Goal: Task Accomplishment & Management: Manage account settings

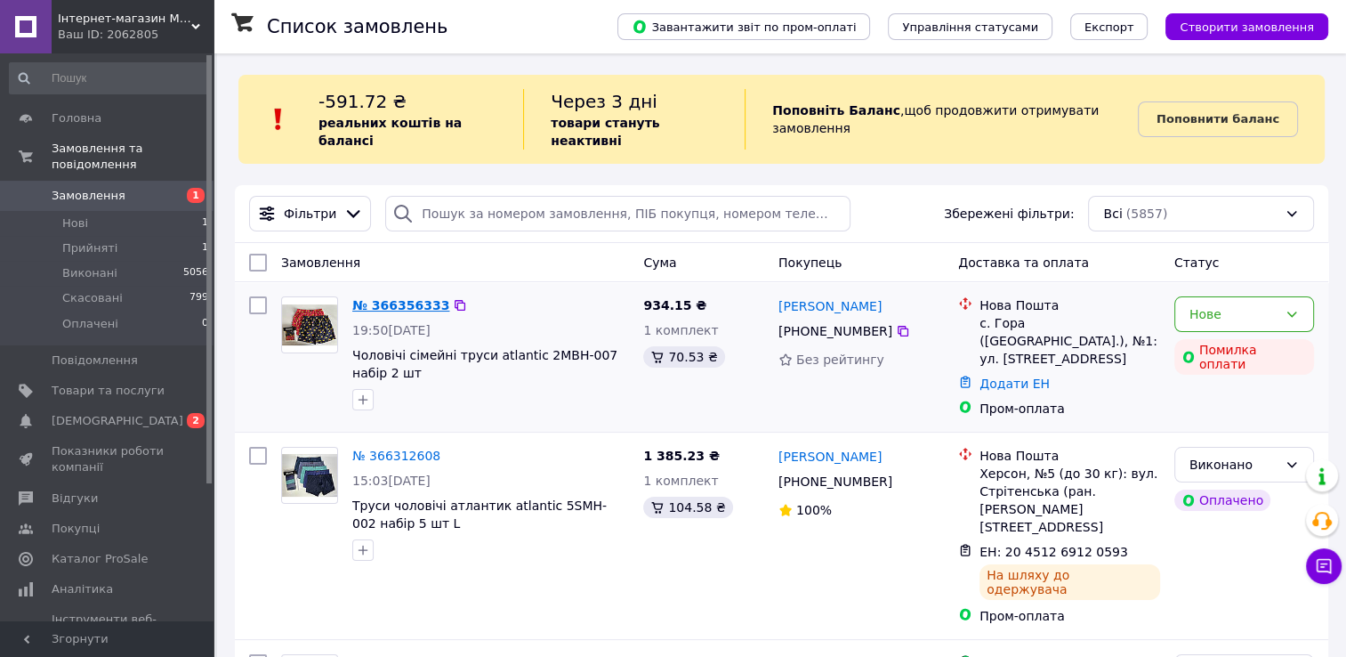
click at [416, 298] on link "№ 366356333" at bounding box center [400, 305] width 97 height 14
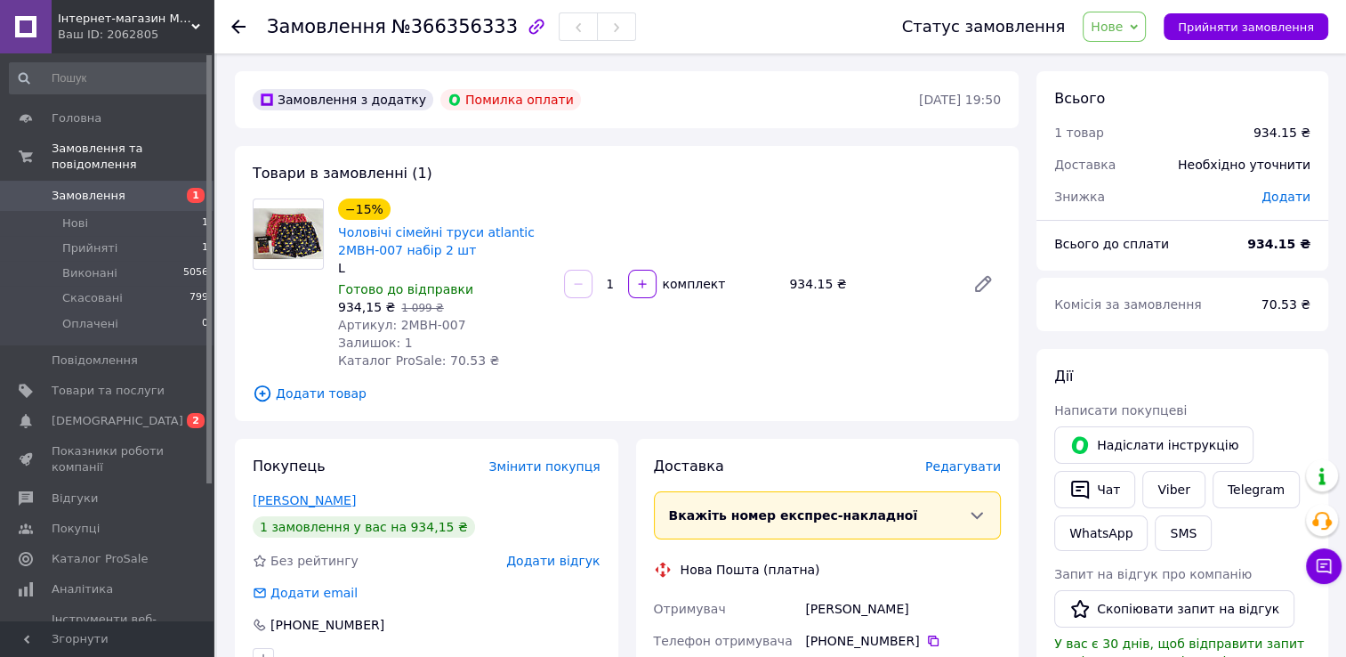
click at [319, 499] on link "петренко ВАЛЕРИЙ" at bounding box center [304, 500] width 103 height 14
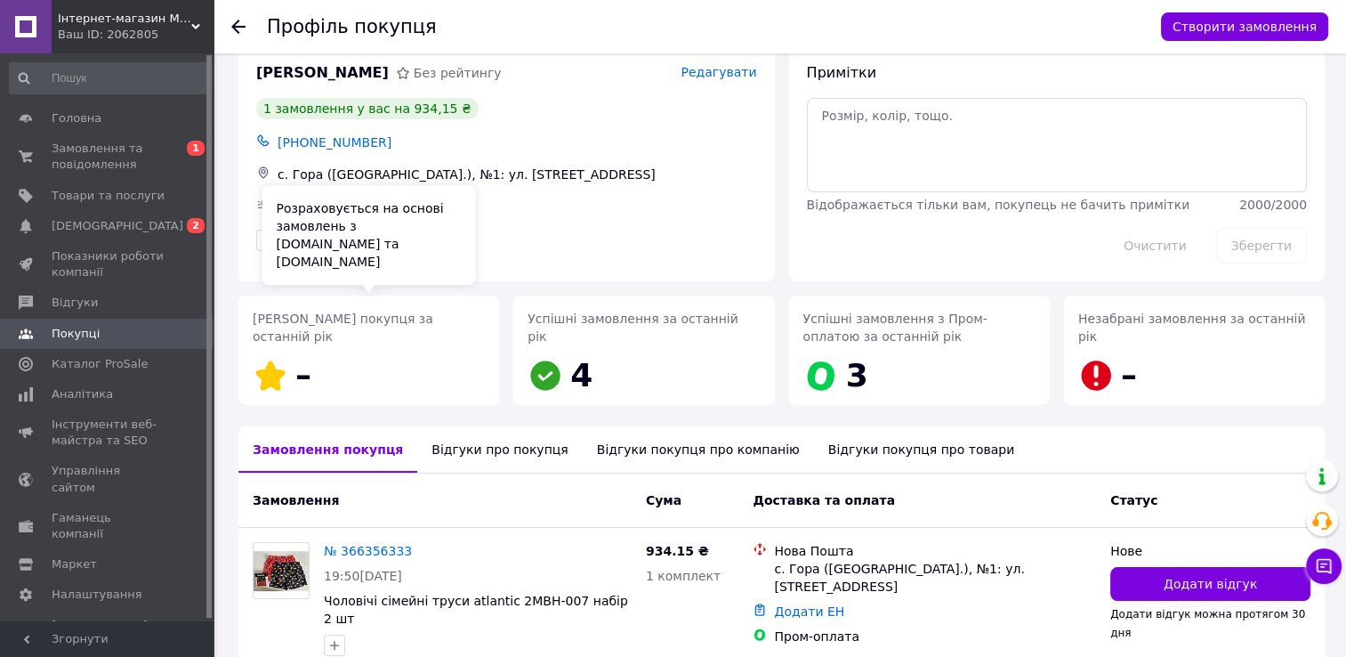
scroll to position [103, 0]
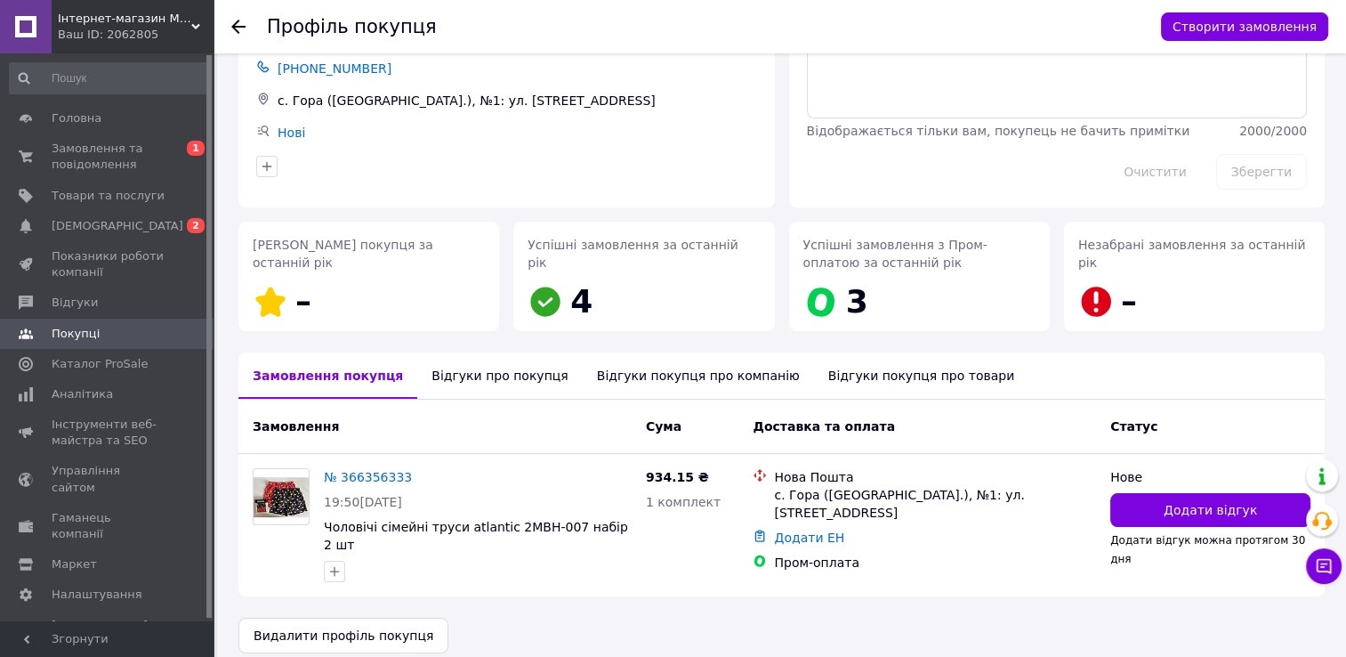
click at [473, 383] on div "Відгуки про покупця" at bounding box center [499, 375] width 165 height 46
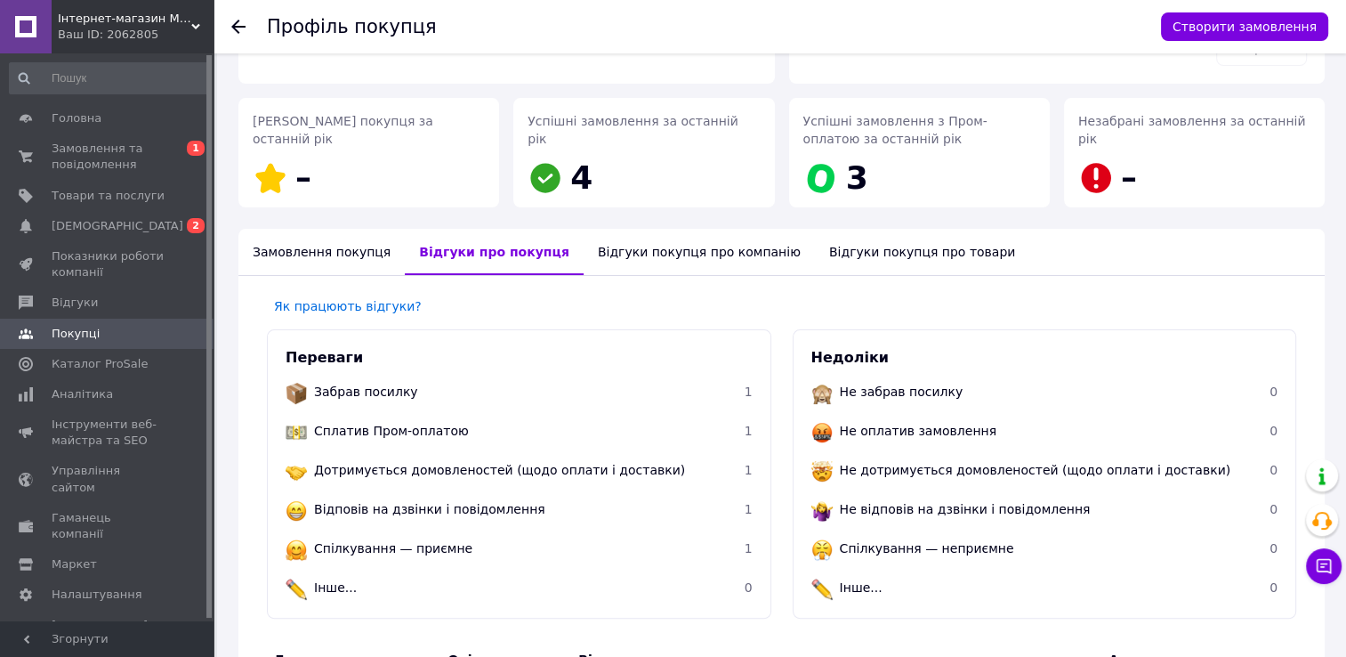
scroll to position [178, 0]
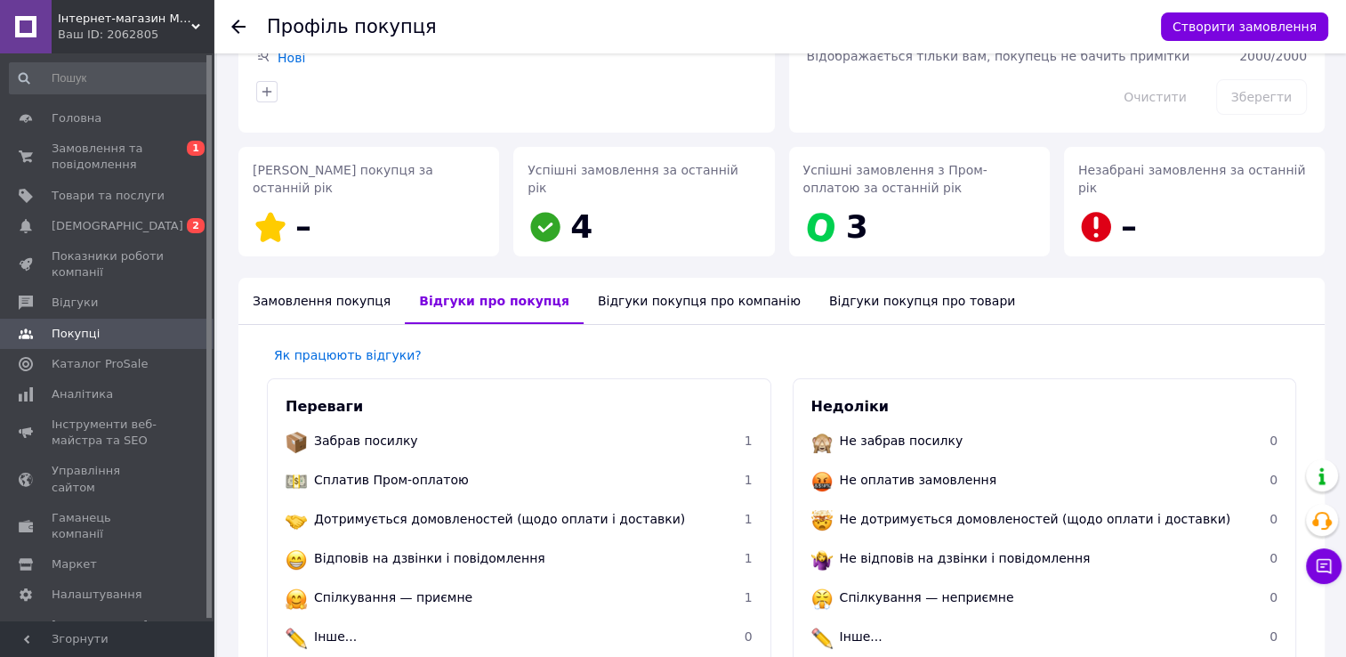
click at [236, 28] on use at bounding box center [238, 27] width 14 height 14
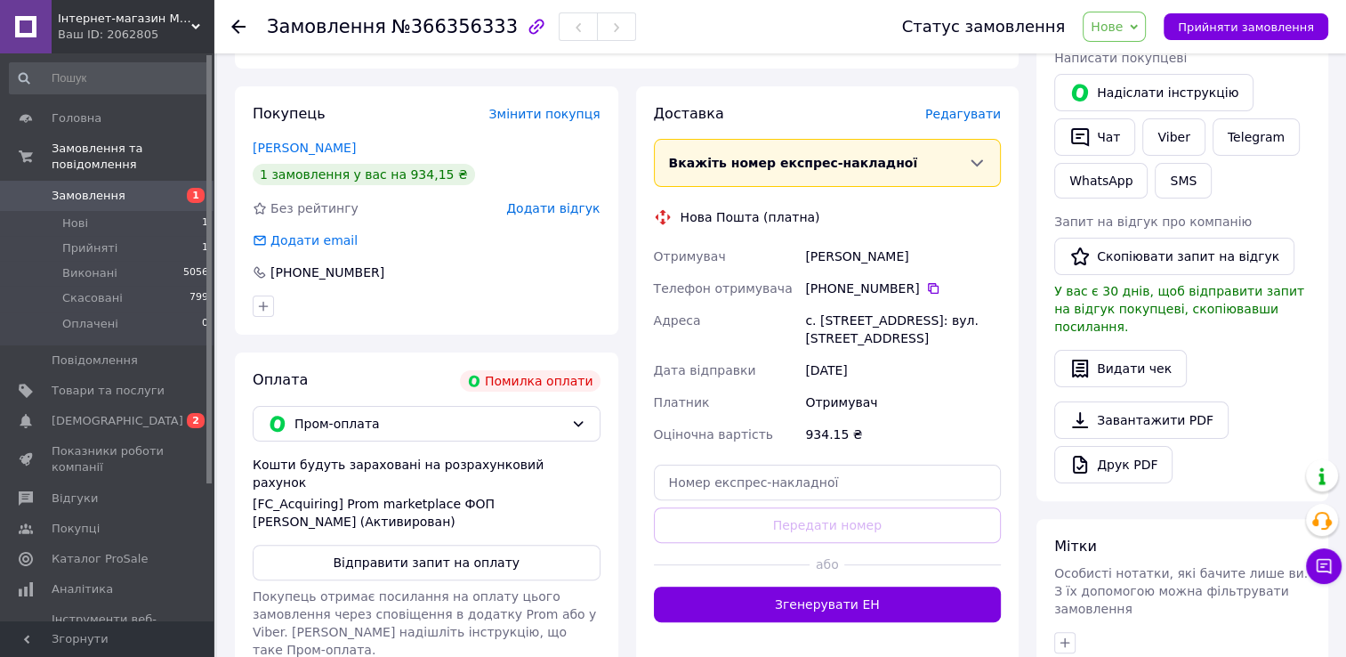
scroll to position [356, 0]
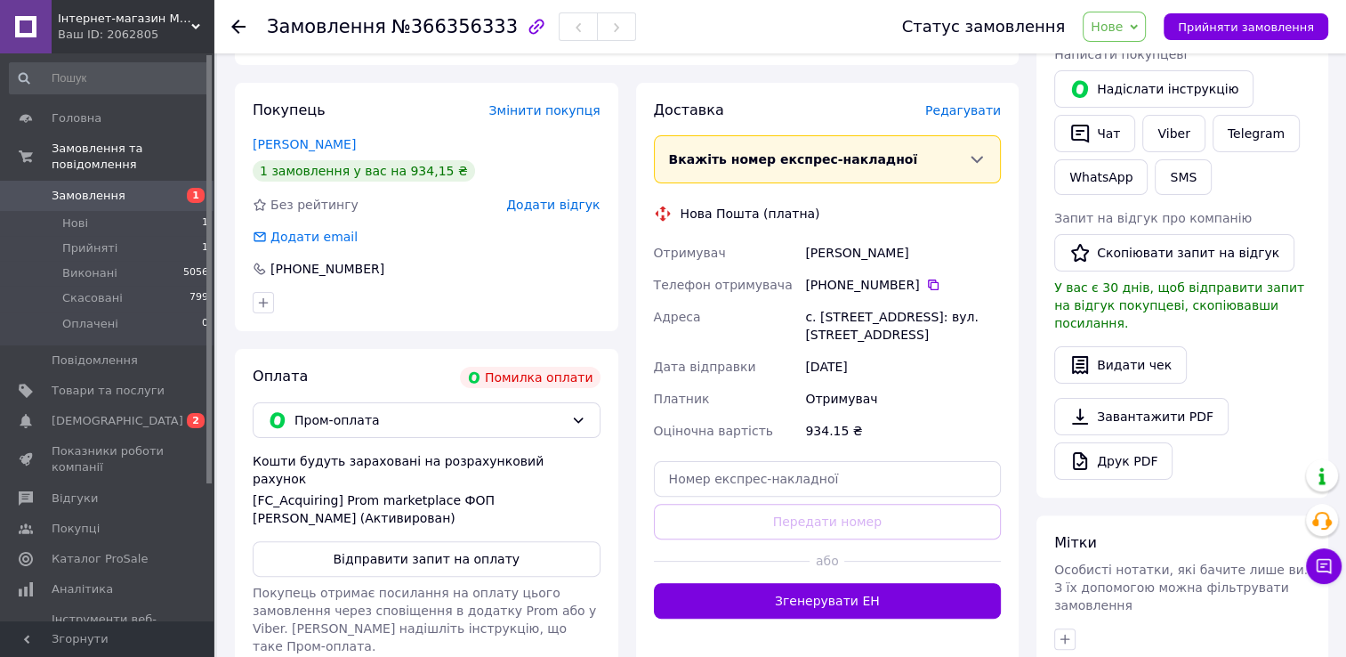
click at [241, 23] on icon at bounding box center [238, 27] width 14 height 14
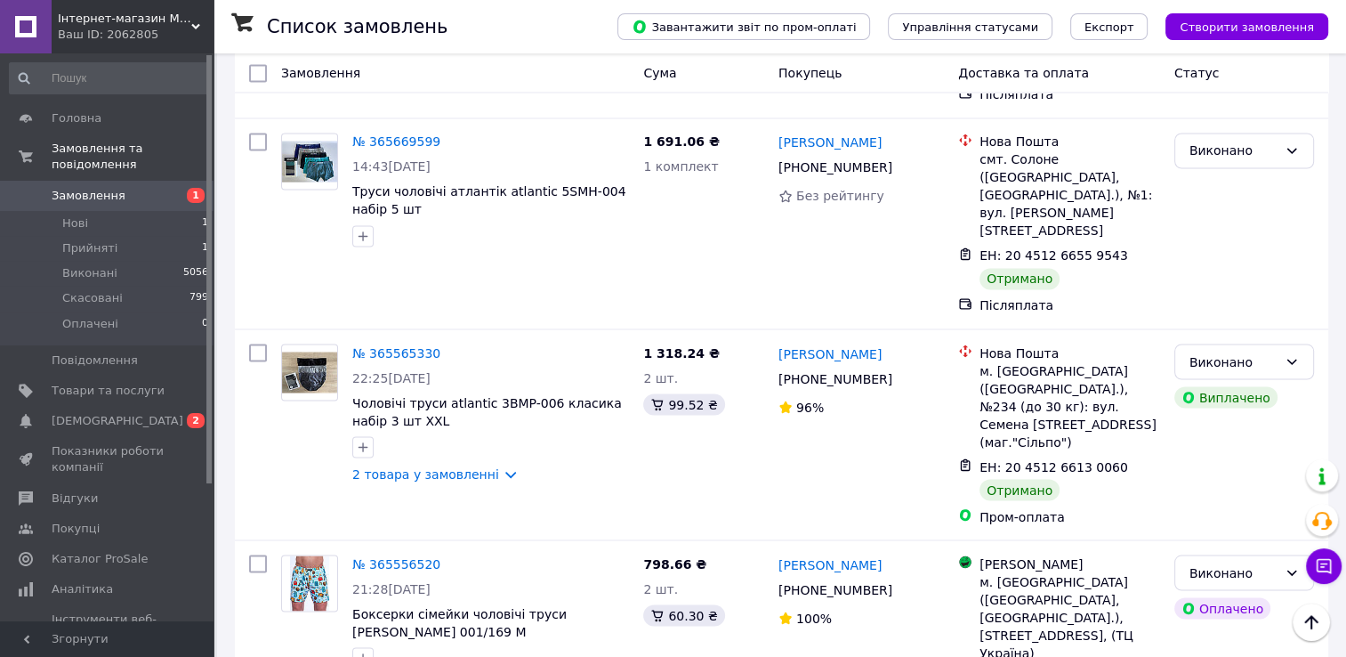
scroll to position [3010, 0]
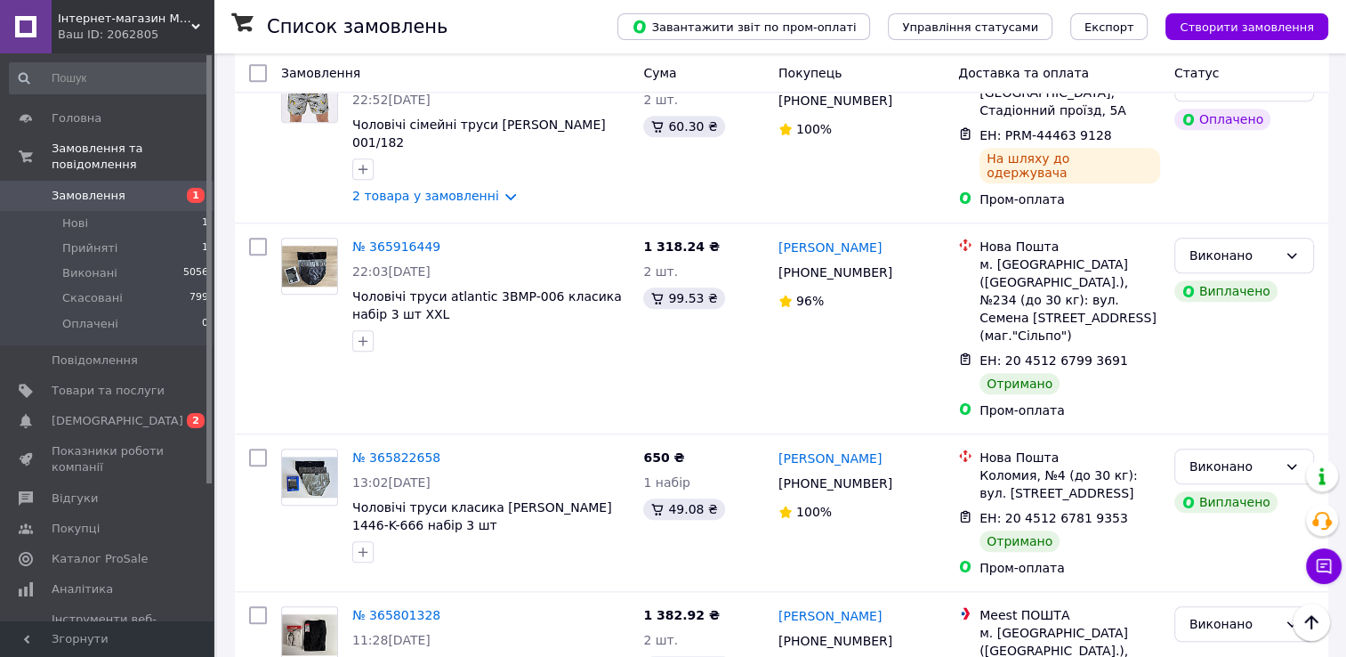
scroll to position [1676, 0]
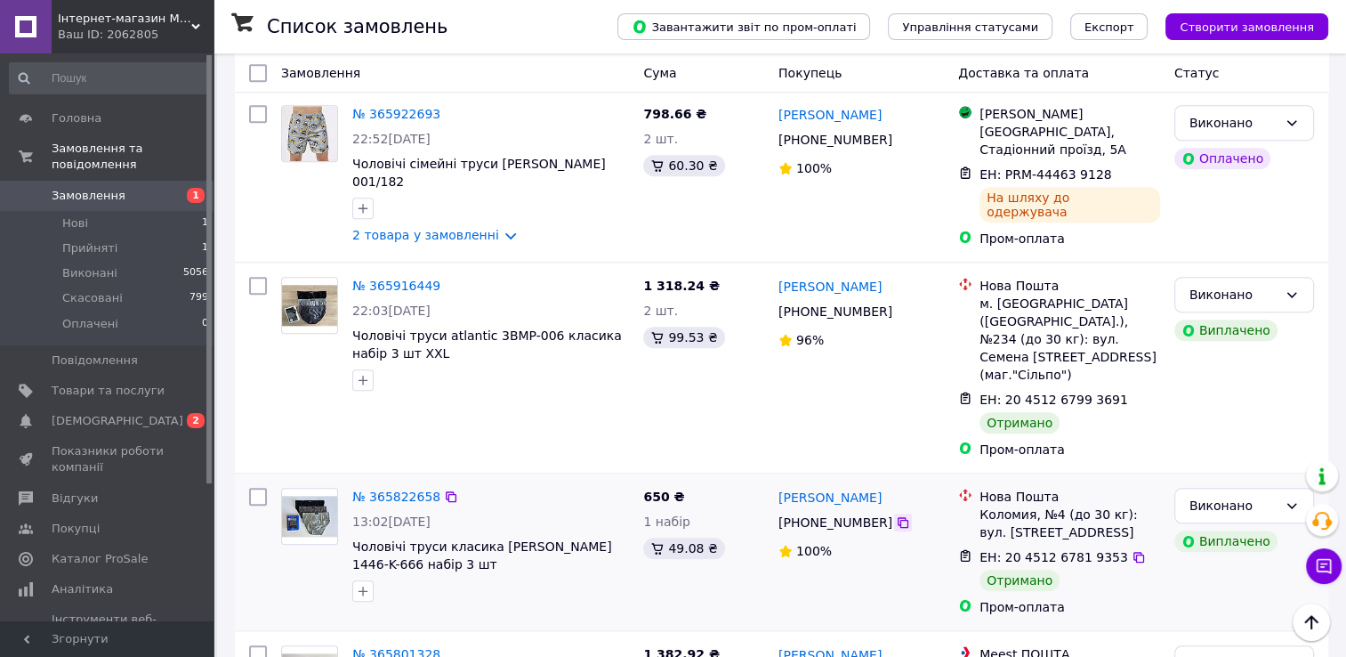
click at [898, 517] on icon at bounding box center [903, 522] width 11 height 11
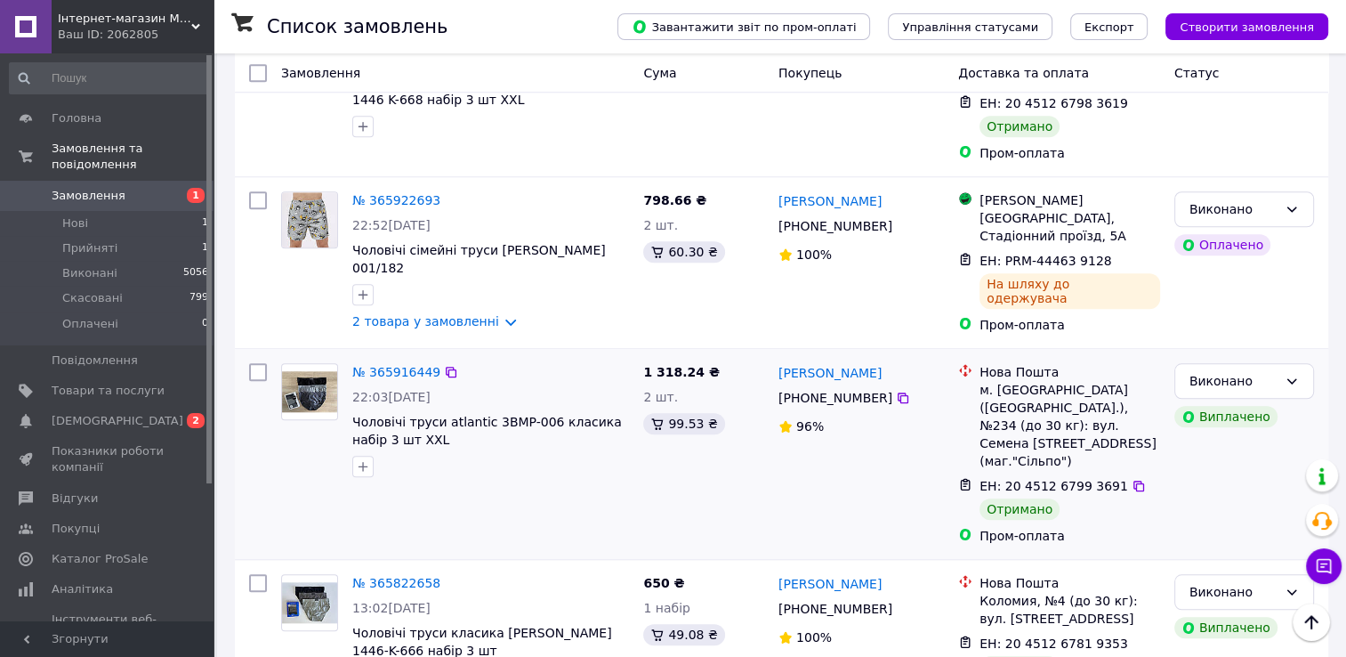
scroll to position [1587, 0]
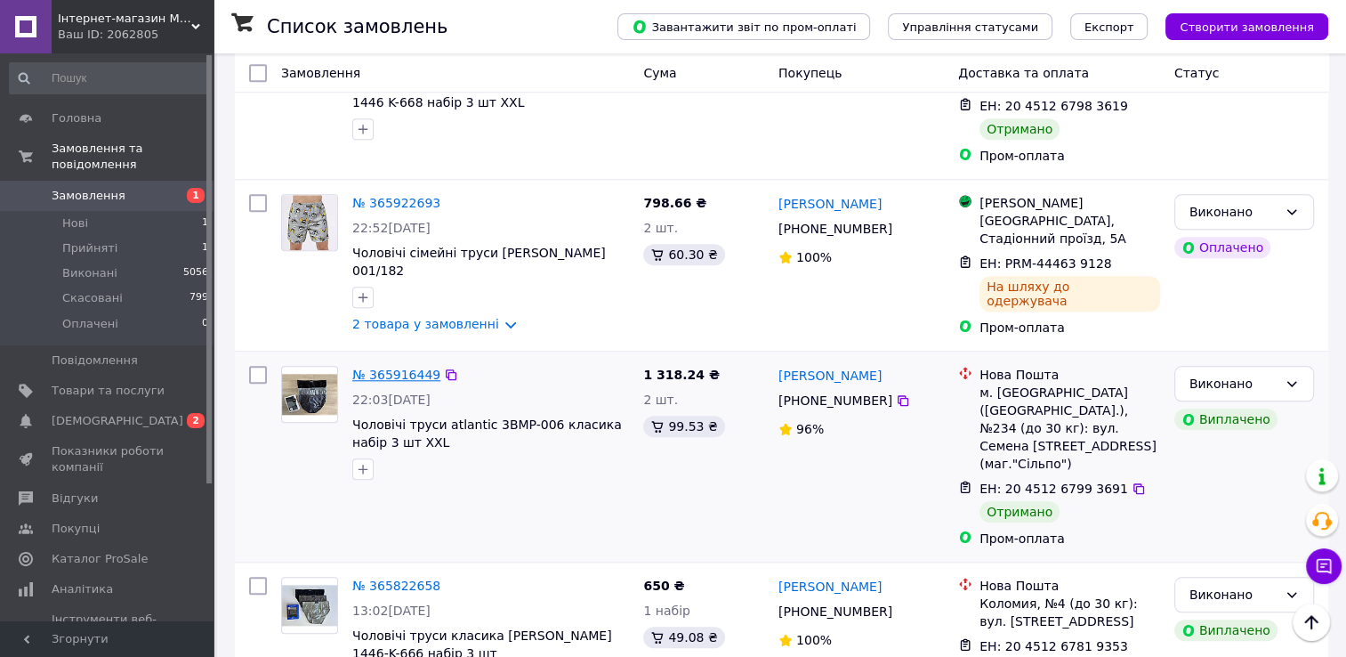
click at [392, 368] on link "№ 365916449" at bounding box center [396, 375] width 88 height 14
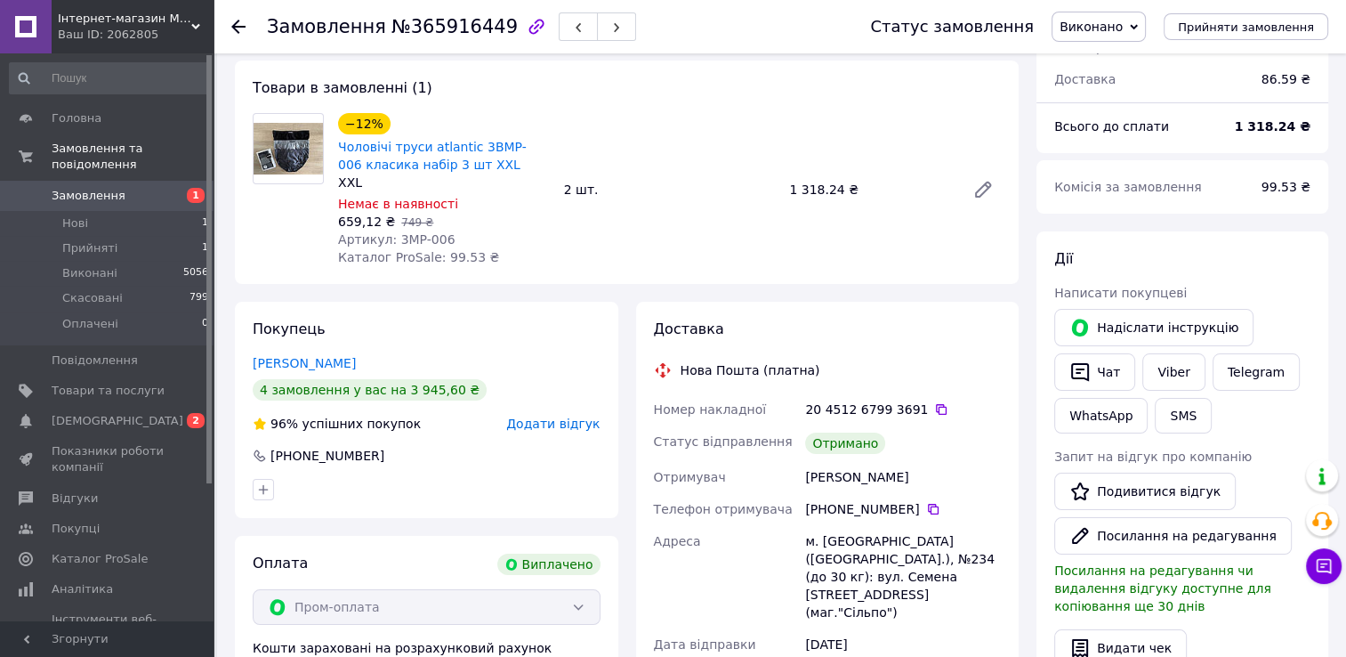
scroll to position [89, 0]
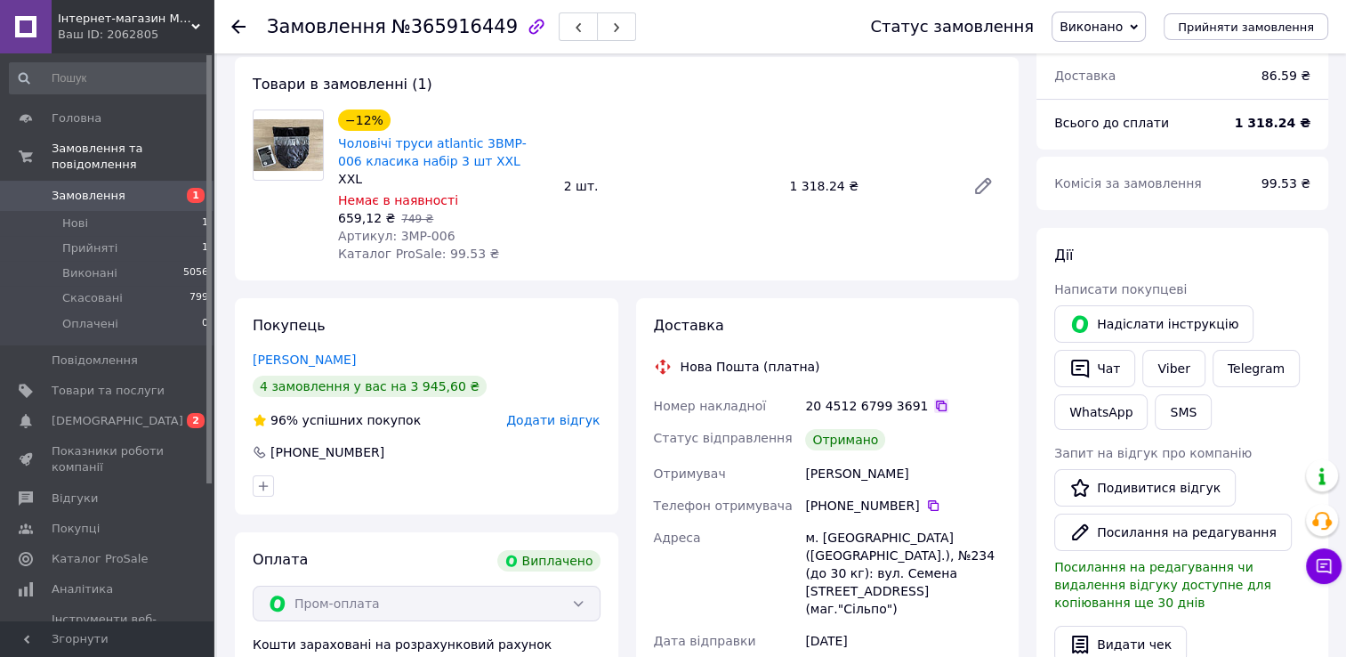
click at [934, 403] on icon at bounding box center [941, 406] width 14 height 14
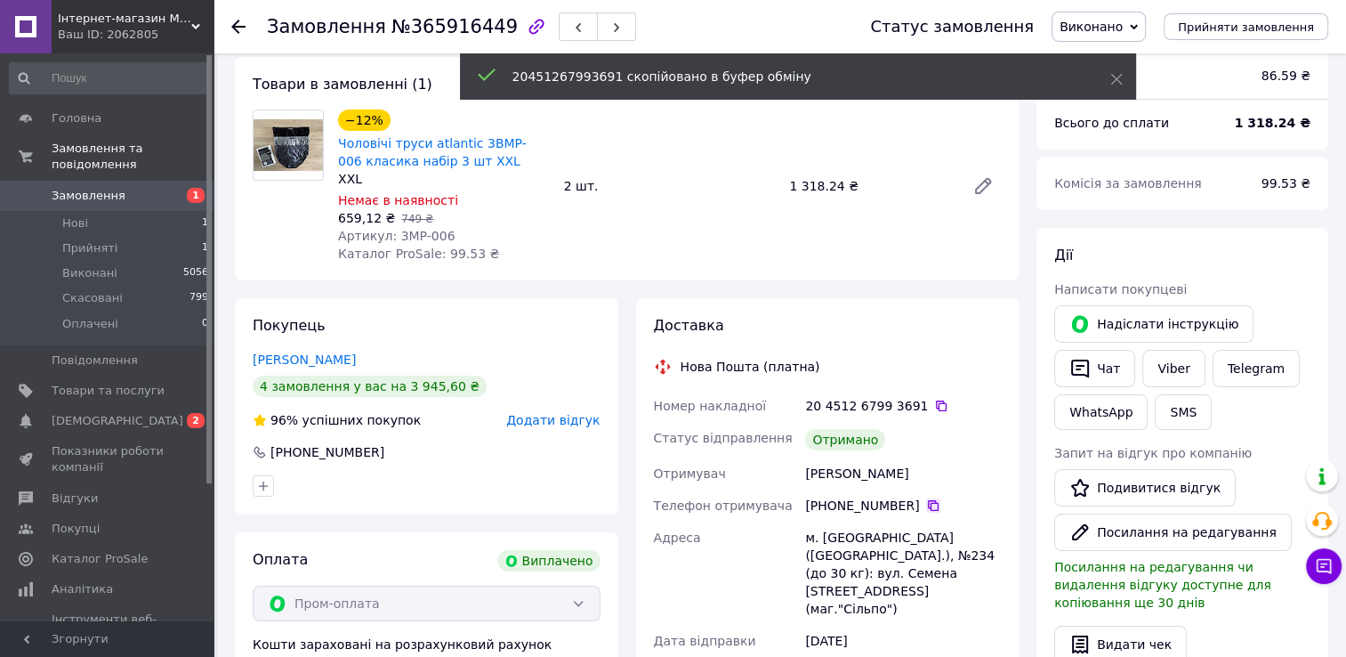
click at [926, 513] on icon at bounding box center [933, 505] width 14 height 14
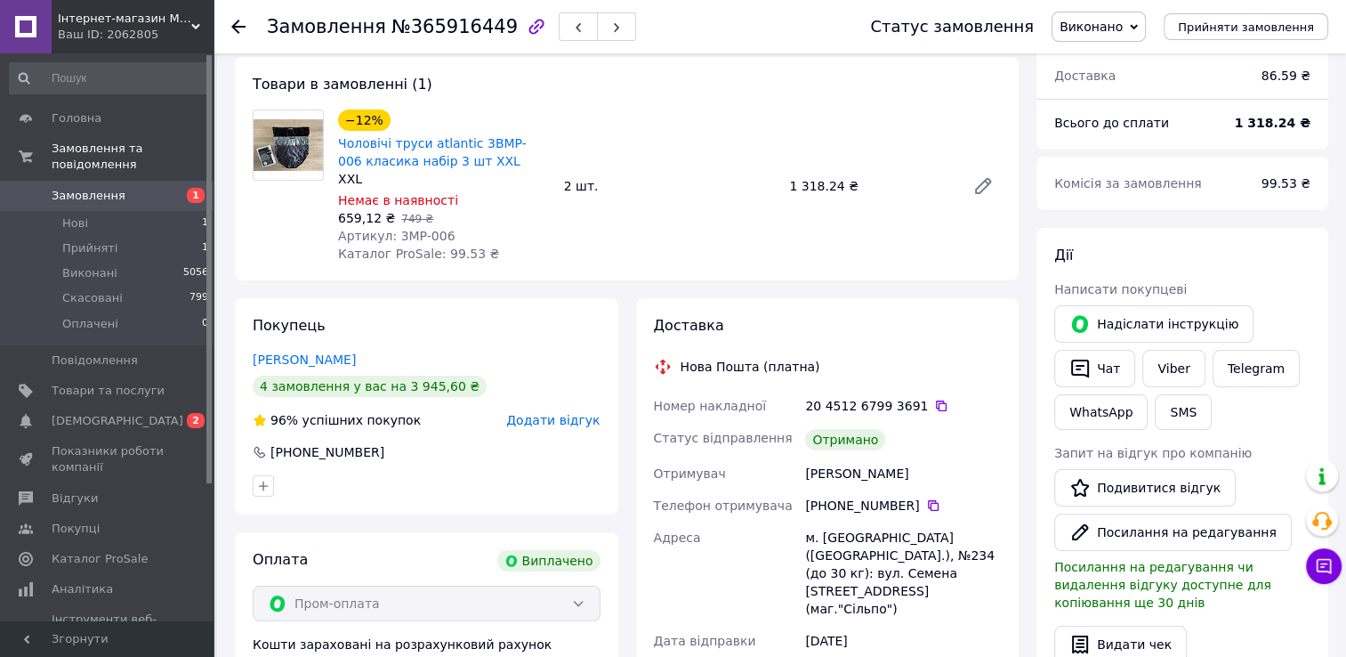
click at [239, 27] on use at bounding box center [238, 27] width 14 height 14
